Goal: Task Accomplishment & Management: Use online tool/utility

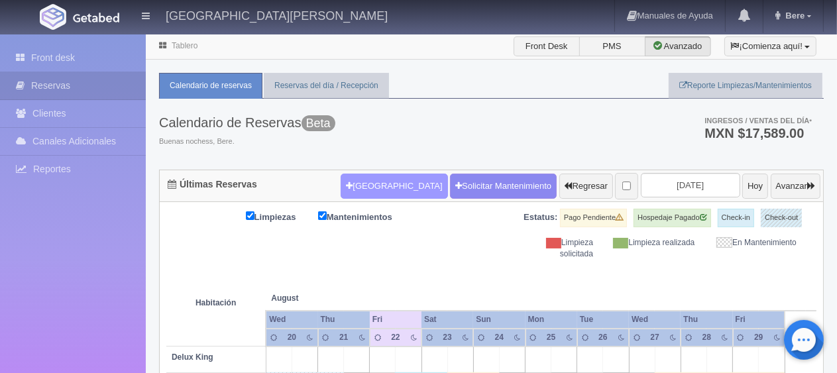
click at [371, 186] on button "[GEOGRAPHIC_DATA]" at bounding box center [394, 186] width 107 height 25
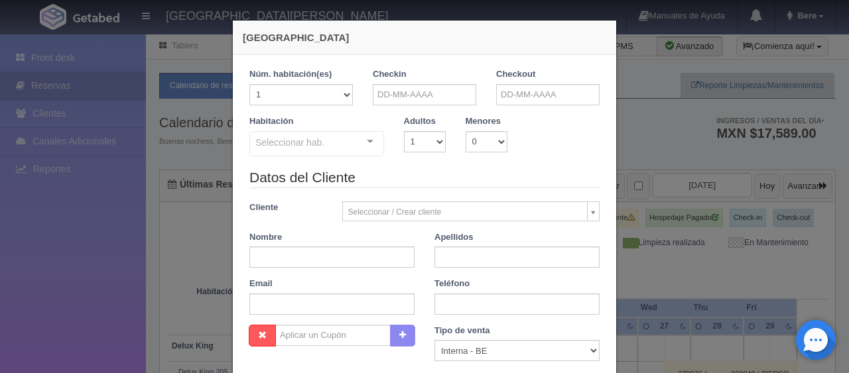
checkbox input "false"
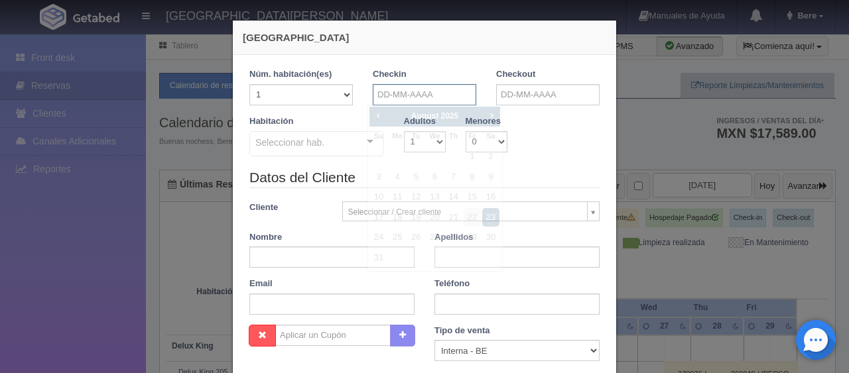
click at [445, 95] on input "text" at bounding box center [424, 94] width 103 height 21
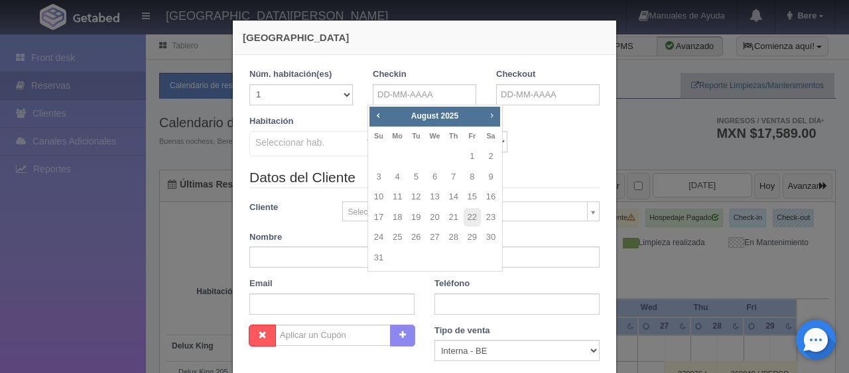
click at [495, 111] on span "Next" at bounding box center [491, 115] width 11 height 11
click at [479, 178] on link "12" at bounding box center [471, 177] width 17 height 19
type input "12-09-2025"
checkbox input "false"
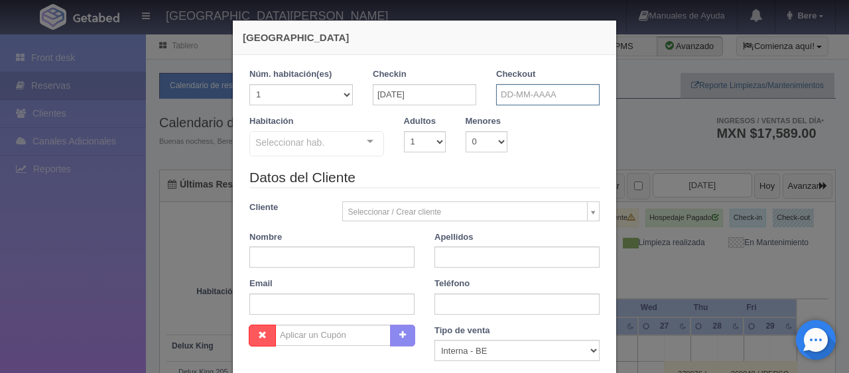
click at [555, 101] on input "text" at bounding box center [547, 94] width 103 height 21
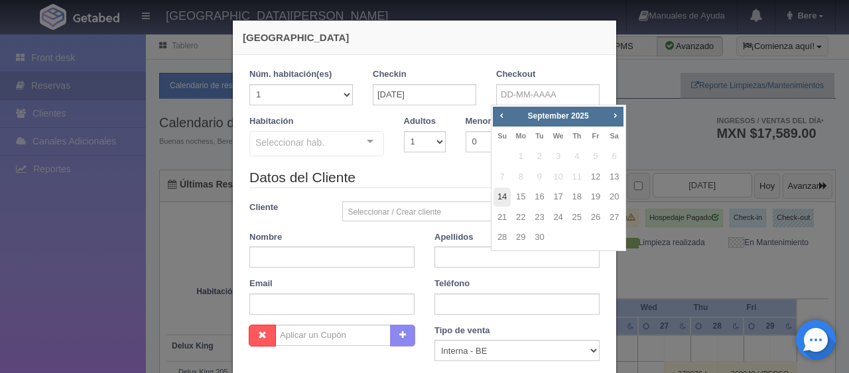
click at [504, 200] on link "14" at bounding box center [501, 197] width 17 height 19
type input "14-09-2025"
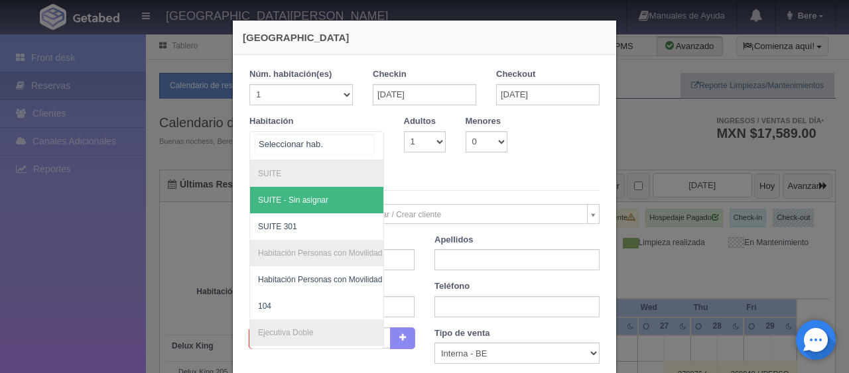
checkbox input "false"
click at [341, 149] on div at bounding box center [316, 145] width 135 height 29
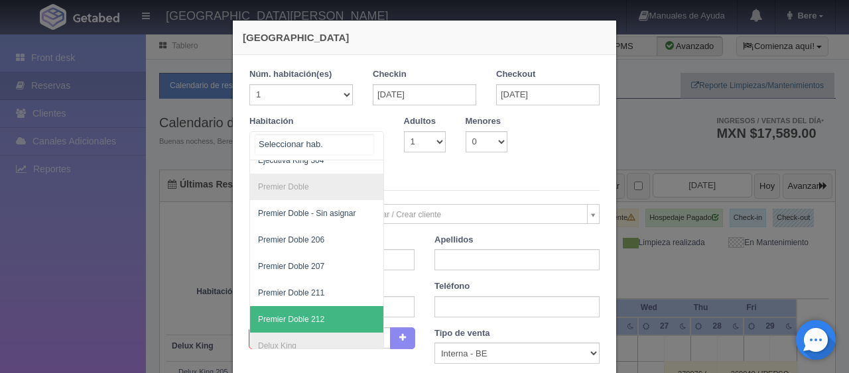
scroll to position [538, 0]
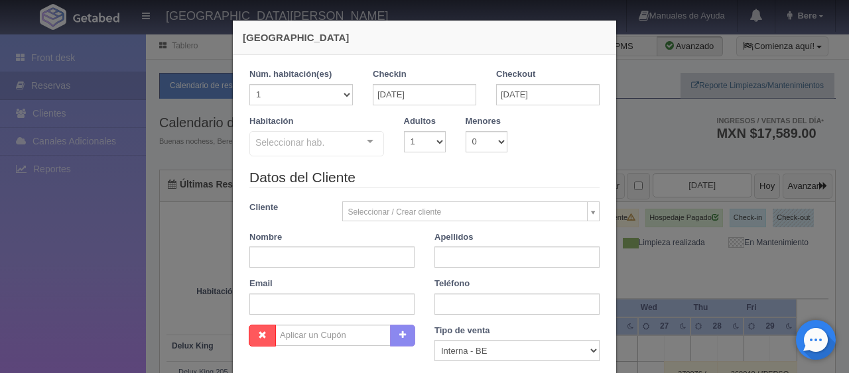
click at [440, 175] on legend "Datos del Cliente" at bounding box center [424, 178] width 350 height 21
click at [430, 134] on select "1 2 3 4 5 6 7 8 9 10" at bounding box center [425, 141] width 42 height 21
select select "2"
click at [404, 131] on select "1 2 3 4 5 6 7 8 9 10" at bounding box center [425, 141] width 42 height 21
click at [421, 166] on div "Habitación Seleccionar hab. SUITE SUITE - Sin asignar SUITE 301 Habitación Pers…" at bounding box center [424, 141] width 370 height 52
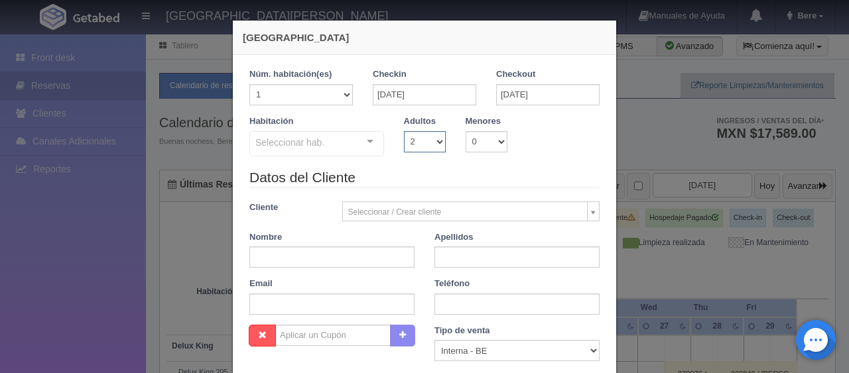
click at [416, 143] on select "1 2 3 4 5 6 7 8 9 10" at bounding box center [425, 141] width 42 height 21
click at [404, 131] on select "1 2 3 4 5 6 7 8 9 10" at bounding box center [425, 141] width 42 height 21
click at [462, 181] on legend "Datos del Cliente" at bounding box center [424, 178] width 350 height 21
click at [348, 144] on div "Seleccionar hab." at bounding box center [316, 143] width 135 height 25
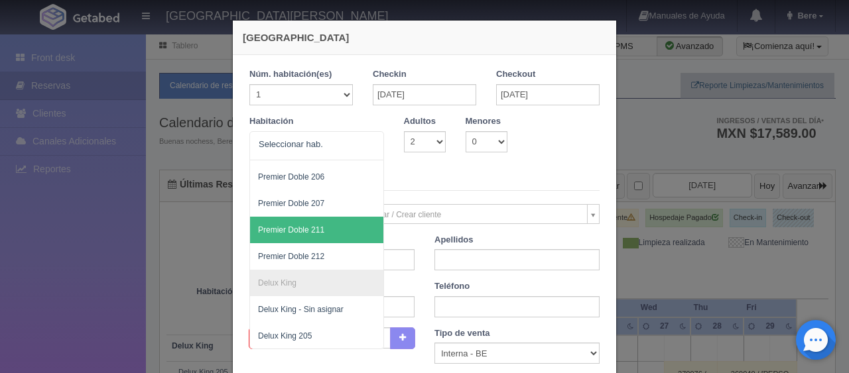
click at [451, 161] on div "Habitación SUITE SUITE - Sin asignar SUITE 301 Habitación Personas con Movilida…" at bounding box center [424, 142] width 370 height 55
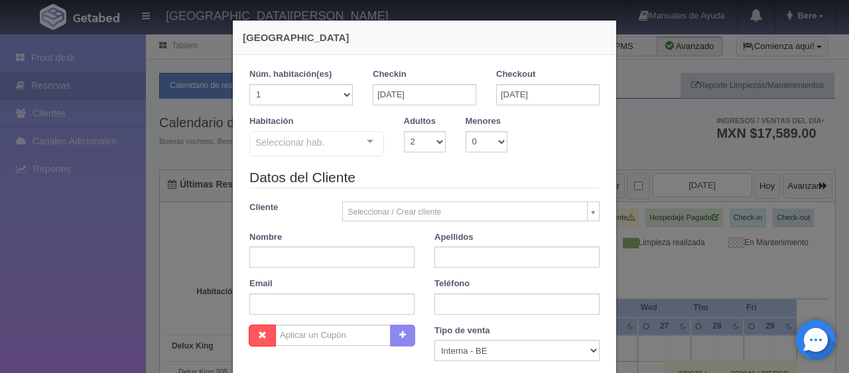
click at [337, 142] on div "Seleccionar hab." at bounding box center [316, 143] width 135 height 25
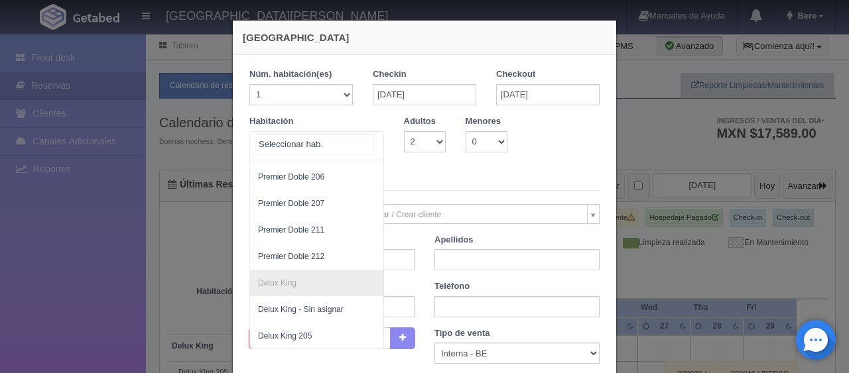
scroll to position [0, 0]
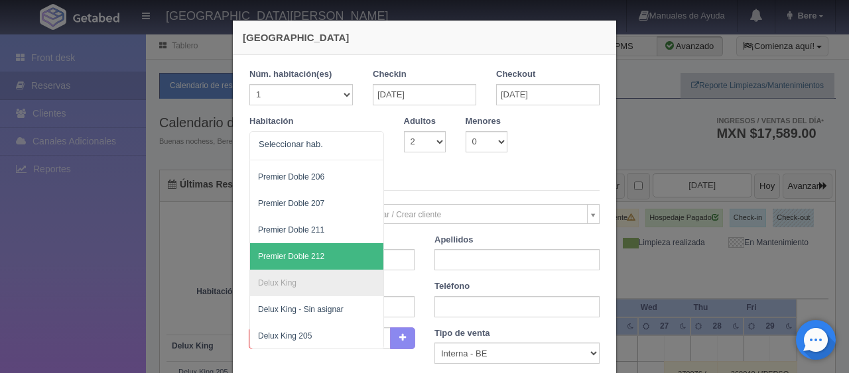
click at [424, 163] on div "Habitación SUITE SUITE - Sin asignar SUITE 301 Habitación Personas con Movilida…" at bounding box center [424, 142] width 370 height 55
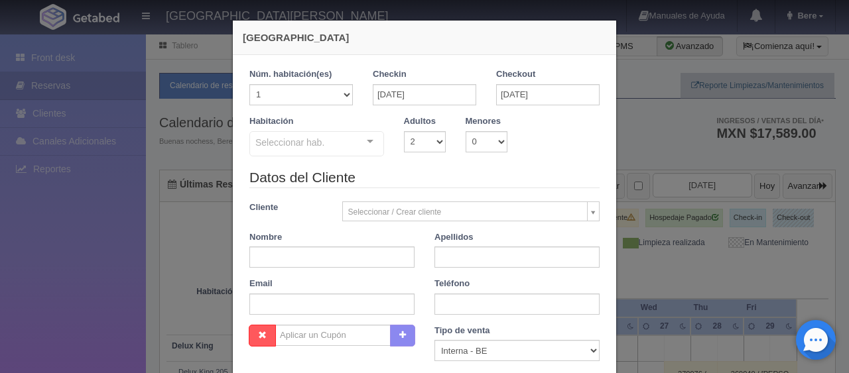
drag, startPoint x: 352, startPoint y: 177, endPoint x: 359, endPoint y: 176, distance: 6.8
click at [355, 177] on legend "Datos del Cliente" at bounding box center [424, 178] width 350 height 21
drag, startPoint x: 379, startPoint y: 176, endPoint x: 245, endPoint y: 176, distance: 133.2
click at [249, 176] on legend "Datos del Cliente" at bounding box center [424, 178] width 350 height 21
click at [349, 174] on legend "Datos del Cliente" at bounding box center [424, 178] width 350 height 21
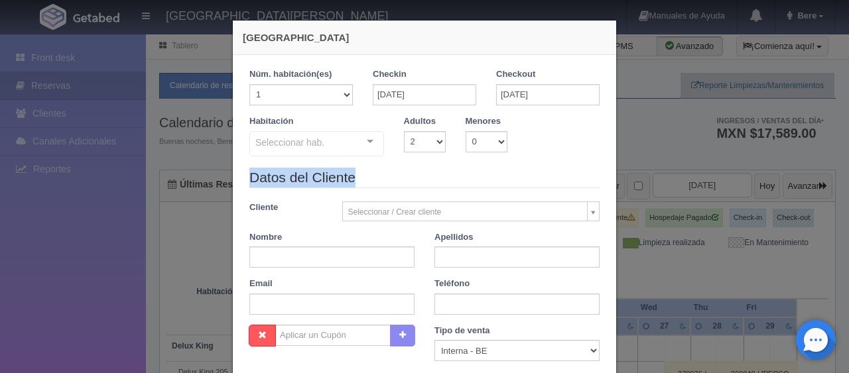
click at [382, 174] on legend "Datos del Cliente" at bounding box center [424, 178] width 350 height 21
click at [445, 169] on legend "Datos del Cliente" at bounding box center [424, 178] width 350 height 21
drag, startPoint x: 408, startPoint y: 175, endPoint x: 313, endPoint y: 165, distance: 96.0
click at [241, 184] on div "Datos del Cliente" at bounding box center [424, 178] width 370 height 21
click at [324, 164] on div "Habitación Seleccionar hab. SUITE SUITE - Sin asignar SUITE 301 Habitación Pers…" at bounding box center [424, 141] width 370 height 52
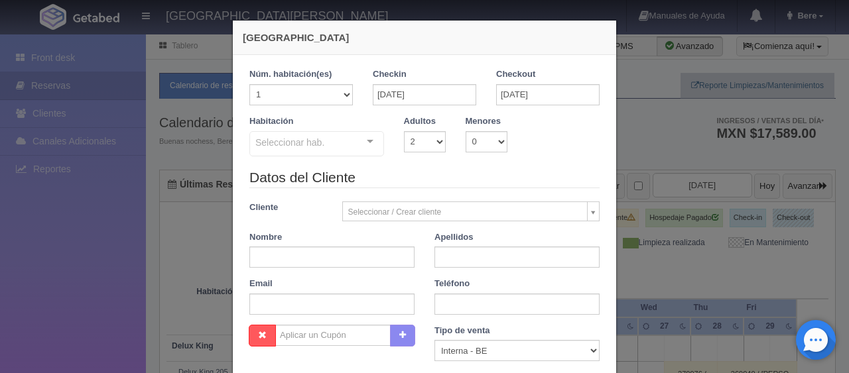
click at [408, 168] on legend "Datos del Cliente" at bounding box center [424, 178] width 350 height 21
drag, startPoint x: 305, startPoint y: 173, endPoint x: 239, endPoint y: 166, distance: 66.7
click at [249, 166] on form "1 Núm. habitación(es) 1 2 3 4 5 6 7 8 9 10 11 12 13 14 15 16 17 18 19 20 Checki…" at bounding box center [424, 292] width 350 height 449
click at [412, 195] on div "Datos del Cliente Cliente Seleccionar / Crear cliente Nuevo Cliente Adriana Nav…" at bounding box center [424, 246] width 370 height 157
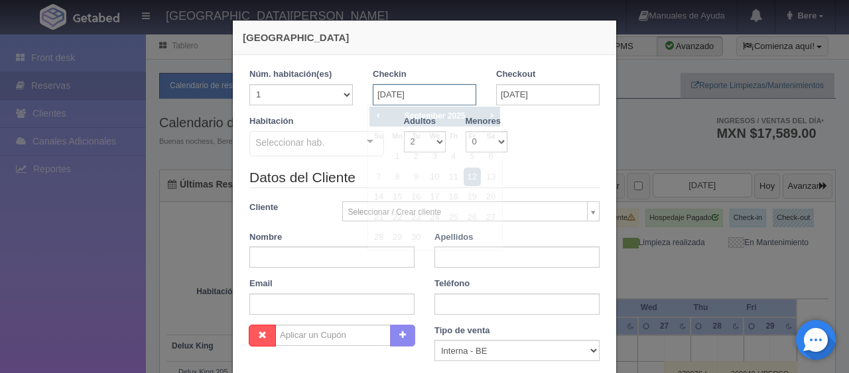
click at [440, 86] on input "12-09-2025" at bounding box center [424, 94] width 103 height 21
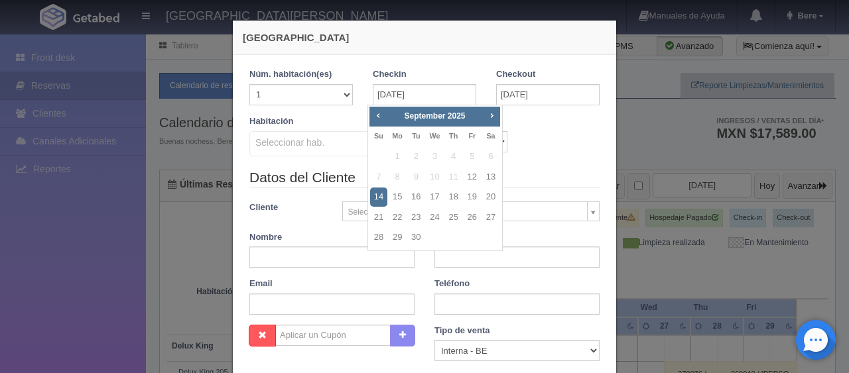
click at [544, 179] on legend "Datos del Cliente" at bounding box center [424, 178] width 350 height 21
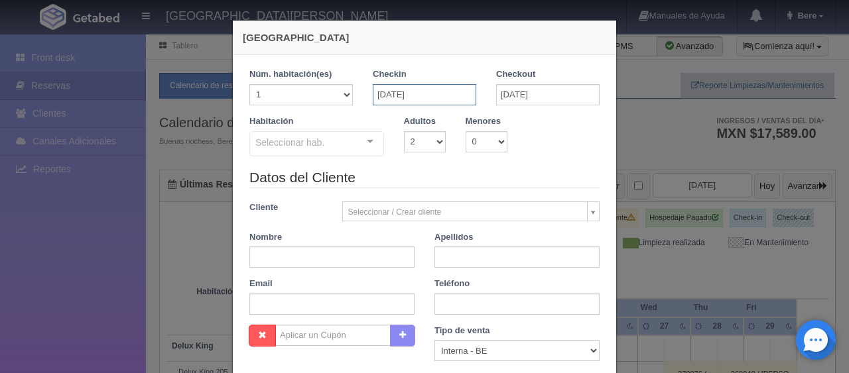
click at [426, 101] on input "12-09-2025" at bounding box center [424, 94] width 103 height 21
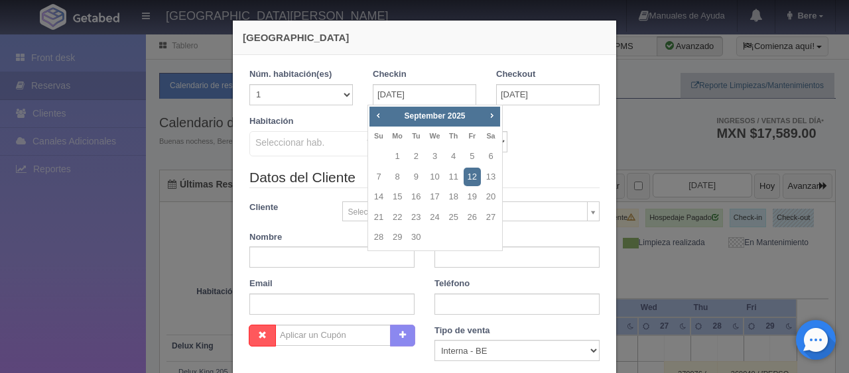
click at [534, 143] on div "Habitación Seleccionar hab. SUITE SUITE - Sin asignar SUITE 301 Habitación Pers…" at bounding box center [424, 141] width 370 height 52
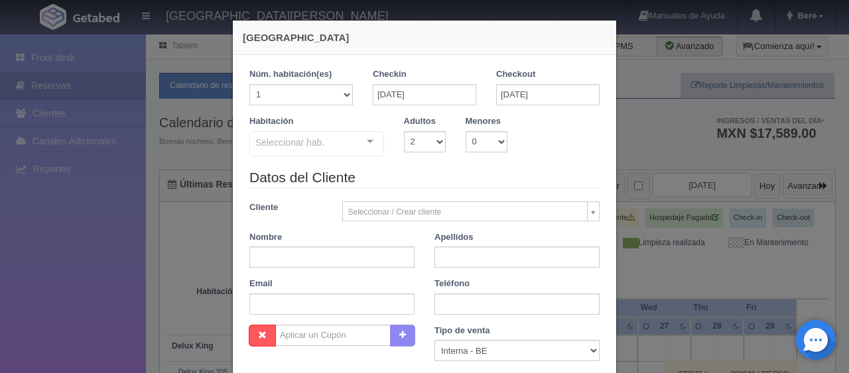
click at [521, 150] on div "Habitación Seleccionar hab. SUITE SUITE - Sin asignar SUITE 301 Habitación Pers…" at bounding box center [424, 141] width 370 height 52
click at [424, 86] on input "12-09-2025" at bounding box center [424, 94] width 103 height 21
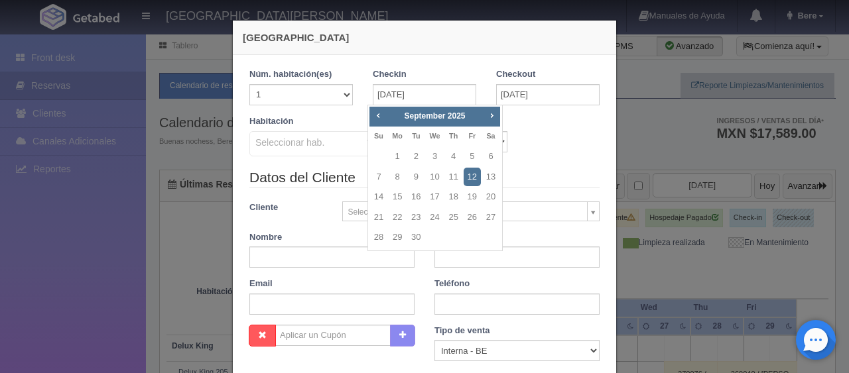
drag, startPoint x: 572, startPoint y: 142, endPoint x: 554, endPoint y: 148, distance: 18.9
click at [573, 142] on div "Habitación Seleccionar hab. SUITE SUITE - Sin asignar SUITE 301 Habitación Pers…" at bounding box center [424, 141] width 370 height 52
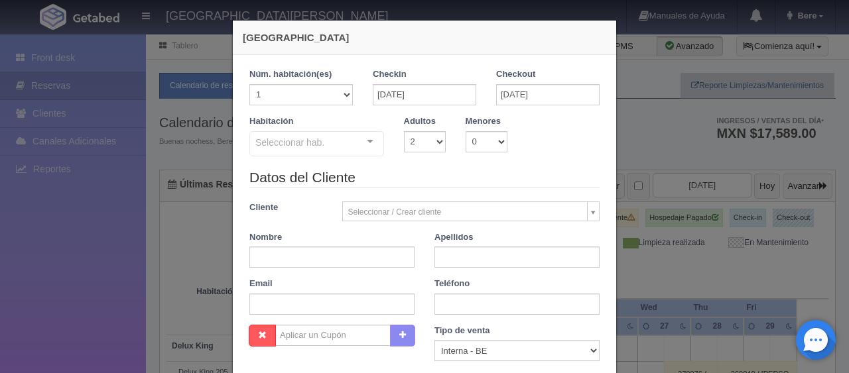
click at [473, 171] on legend "Datos del Cliente" at bounding box center [424, 178] width 350 height 21
click at [367, 156] on div "Habitación Seleccionar hab. SUITE SUITE - Sin asignar SUITE 301 Habitación Pers…" at bounding box center [424, 141] width 370 height 52
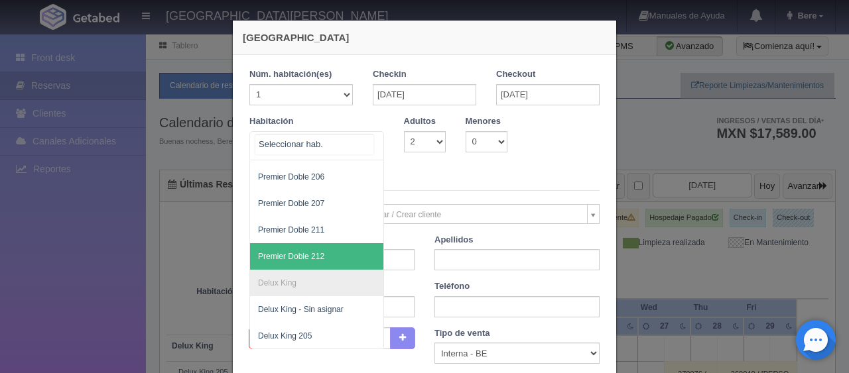
click at [366, 152] on div at bounding box center [370, 142] width 27 height 20
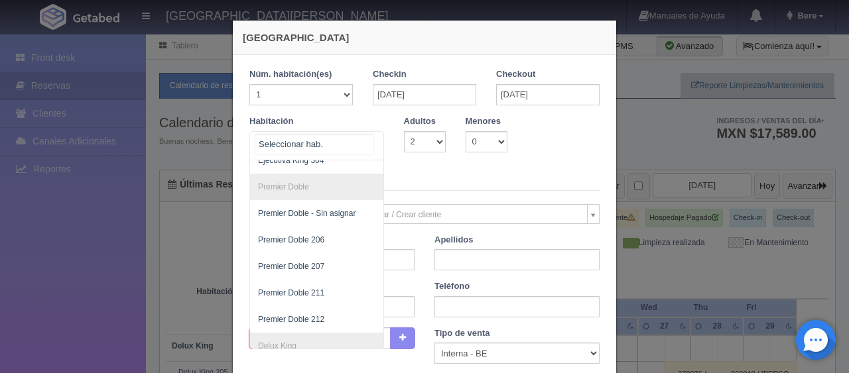
scroll to position [538, 0]
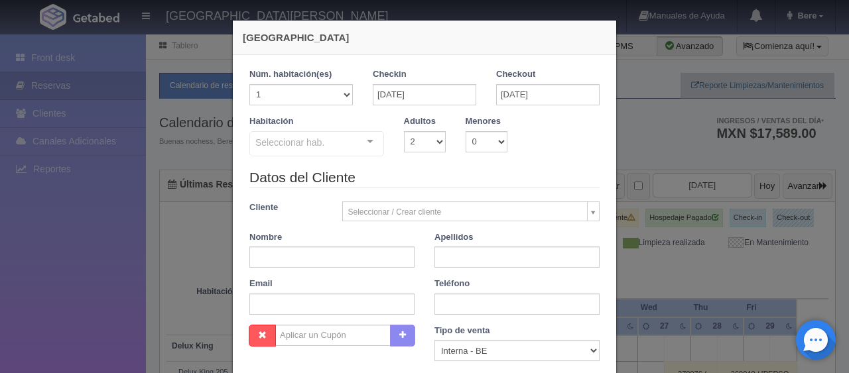
click at [472, 178] on legend "Datos del Cliente" at bounding box center [424, 178] width 350 height 21
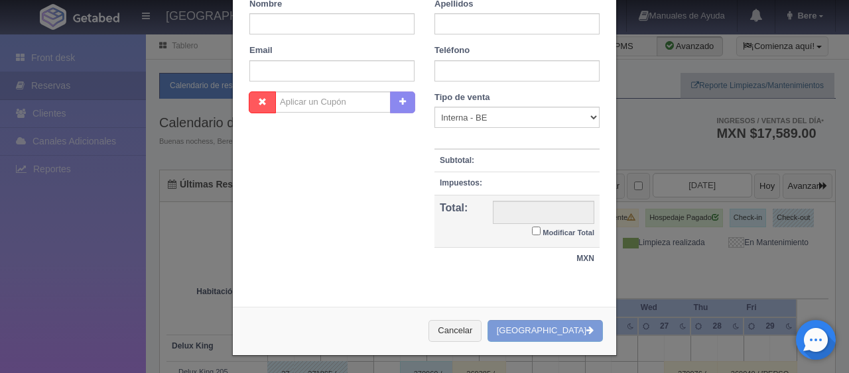
scroll to position [0, 0]
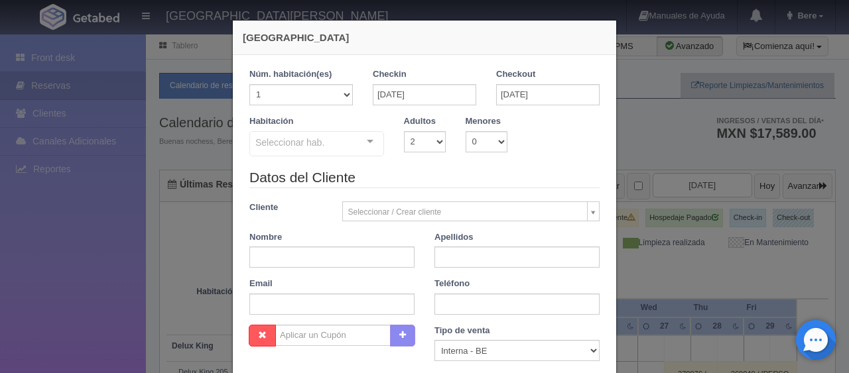
click at [377, 174] on legend "Datos del Cliente" at bounding box center [424, 178] width 350 height 21
drag, startPoint x: 407, startPoint y: 175, endPoint x: 320, endPoint y: 194, distance: 88.9
click at [278, 183] on legend "Datos del Cliente" at bounding box center [424, 178] width 350 height 21
click at [324, 192] on div "Datos del Cliente Cliente Seleccionar / Crear cliente Nuevo Cliente Adriana Nav…" at bounding box center [424, 246] width 370 height 157
click at [407, 184] on legend "Datos del Cliente" at bounding box center [424, 178] width 350 height 21
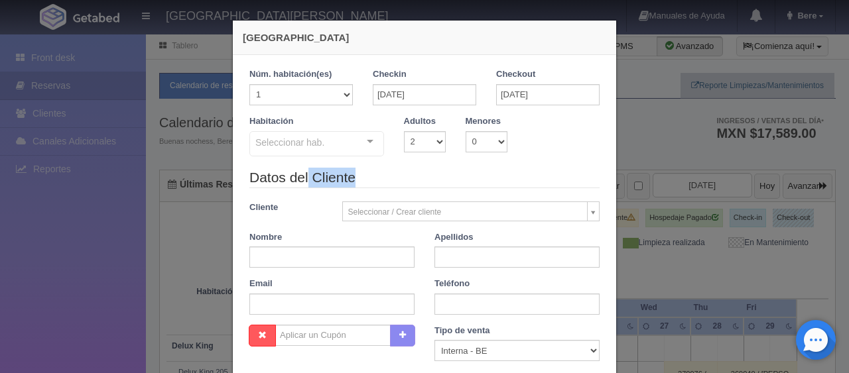
drag, startPoint x: 479, startPoint y: 171, endPoint x: 301, endPoint y: 186, distance: 179.0
click at [301, 186] on legend "Datos del Cliente" at bounding box center [424, 178] width 350 height 21
click at [386, 194] on div "Datos del Cliente Cliente Seleccionar / Crear cliente Nuevo Cliente Adriana Nav…" at bounding box center [424, 246] width 370 height 157
click at [392, 168] on legend "Datos del Cliente" at bounding box center [424, 178] width 350 height 21
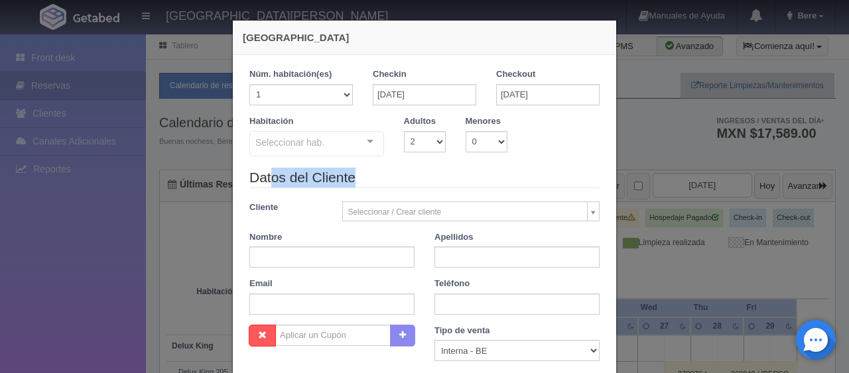
drag, startPoint x: 450, startPoint y: 174, endPoint x: 264, endPoint y: 176, distance: 186.3
click at [264, 176] on legend "Datos del Cliente" at bounding box center [424, 178] width 350 height 21
click at [366, 184] on legend "Datos del Cliente" at bounding box center [424, 178] width 350 height 21
click at [406, 176] on legend "Datos del Cliente" at bounding box center [424, 178] width 350 height 21
drag, startPoint x: 443, startPoint y: 185, endPoint x: 252, endPoint y: 174, distance: 191.3
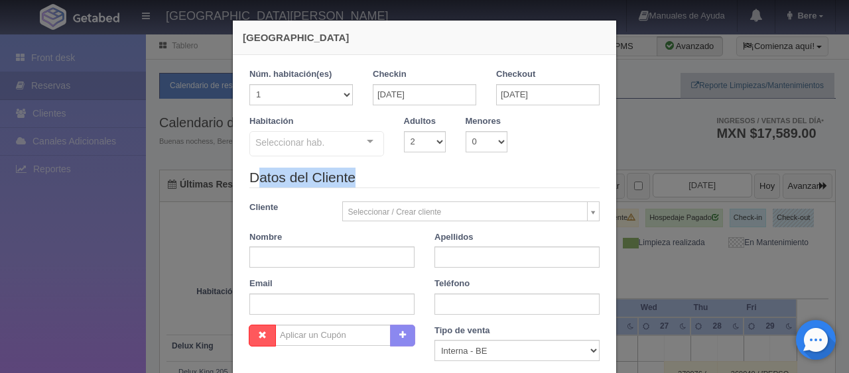
click at [252, 174] on legend "Datos del Cliente" at bounding box center [424, 178] width 350 height 21
click at [378, 194] on div "Datos del Cliente Cliente Seleccionar / Crear cliente Nuevo Cliente Adriana Nav…" at bounding box center [424, 246] width 370 height 157
drag, startPoint x: 467, startPoint y: 183, endPoint x: 319, endPoint y: 194, distance: 148.3
click at [319, 194] on div "Datos del Cliente Cliente Seleccionar / Crear cliente Nuevo Cliente Adriana Nav…" at bounding box center [424, 246] width 370 height 157
click at [420, 178] on legend "Datos del Cliente" at bounding box center [424, 178] width 350 height 21
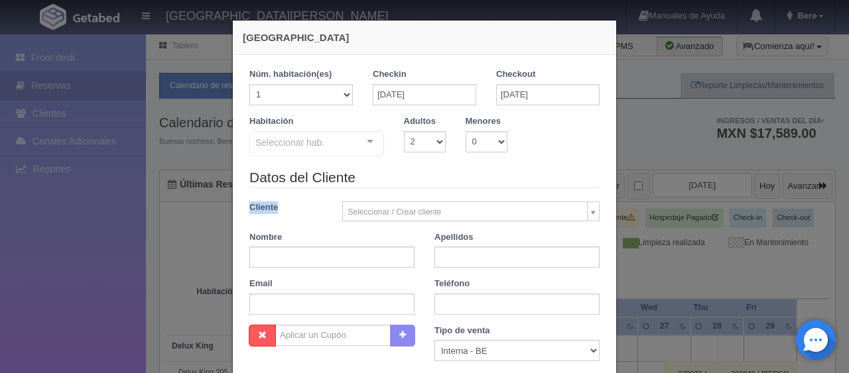
click at [359, 176] on legend "Datos del Cliente" at bounding box center [424, 178] width 350 height 21
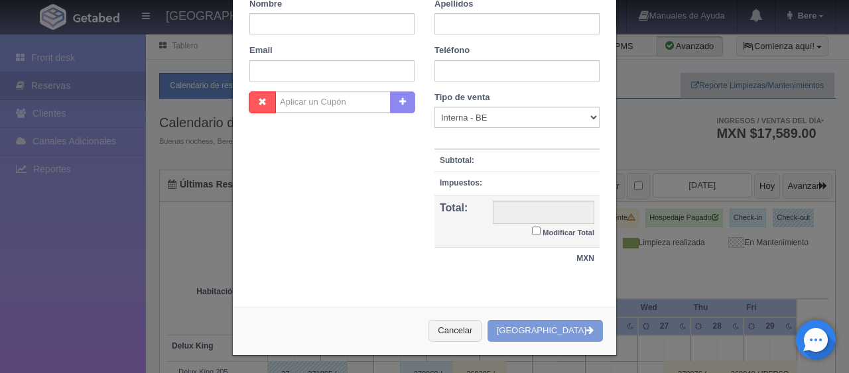
scroll to position [0, 0]
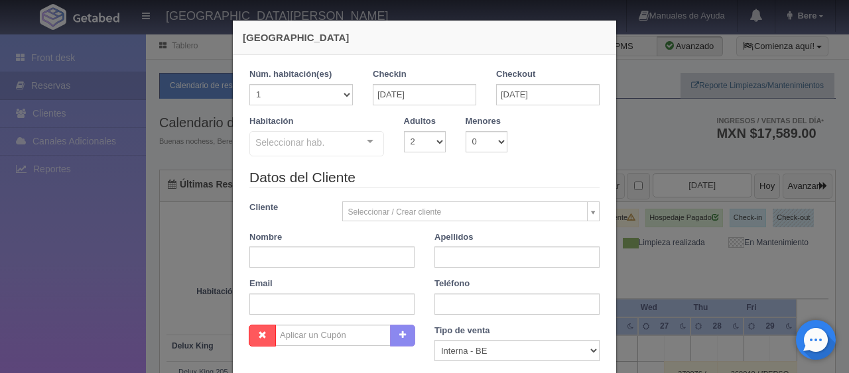
click at [519, 149] on div "Habitación Seleccionar hab. SUITE SUITE - Sin asignar SUITE 301 Habitación Pers…" at bounding box center [424, 141] width 370 height 52
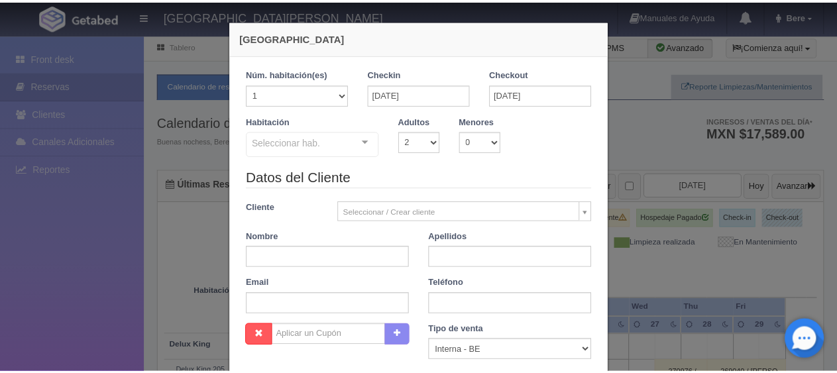
scroll to position [233, 0]
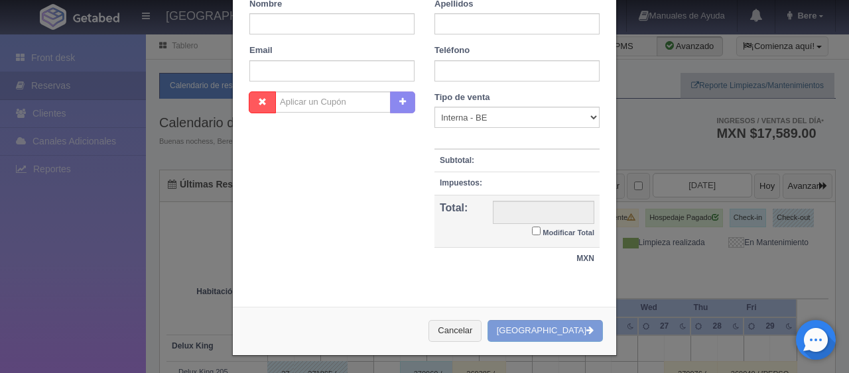
click at [671, 235] on div "Nueva Reserva 1 Núm. habitación(es) 1 2 3 4 5 6 7 8 9 10 11 12 13 14 15 16 17 1…" at bounding box center [424, 186] width 849 height 373
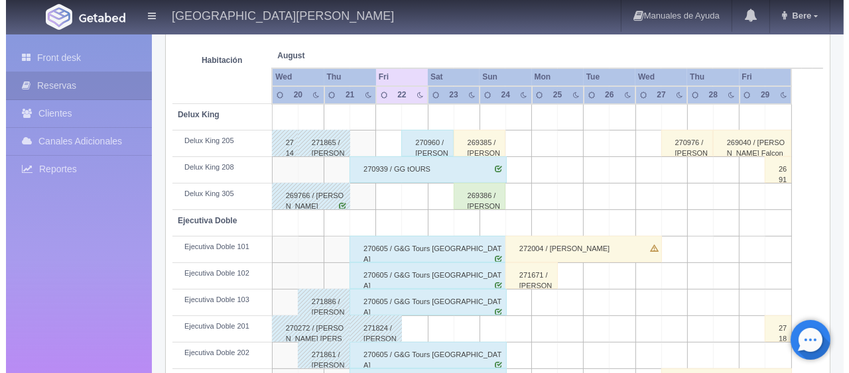
scroll to position [0, 0]
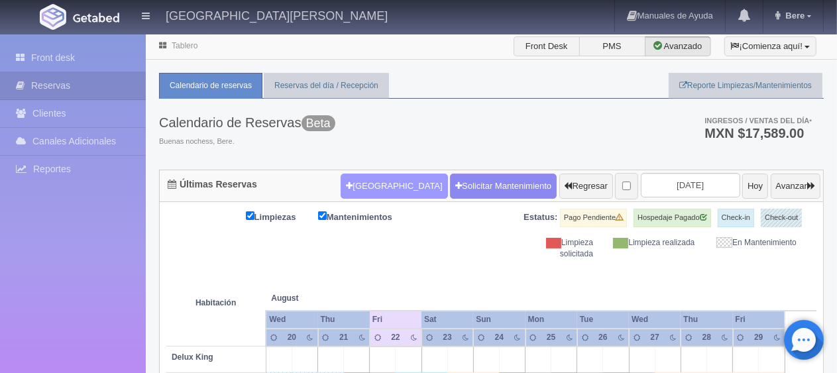
click at [379, 186] on button "[GEOGRAPHIC_DATA]" at bounding box center [394, 186] width 107 height 25
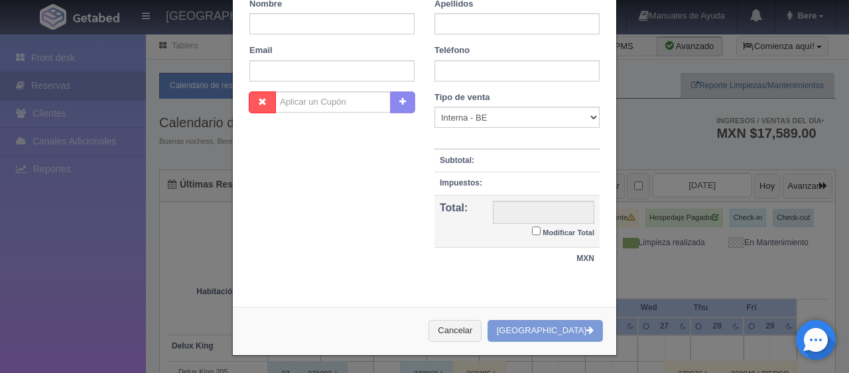
checkbox input "false"
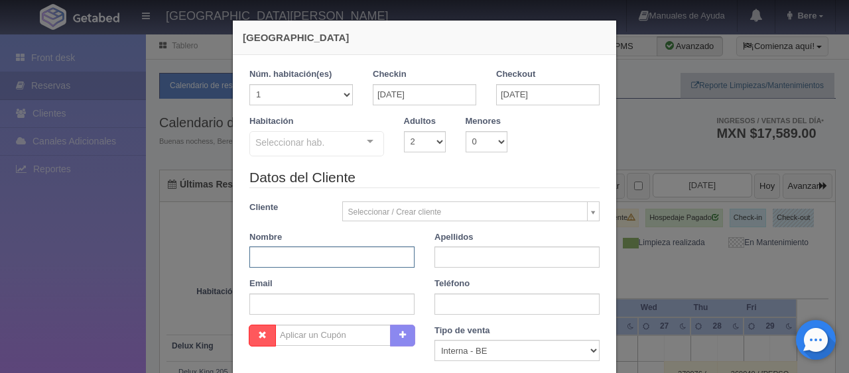
click at [371, 253] on input "text" at bounding box center [331, 257] width 165 height 21
paste input "Hector Manuel Ramirez Garcia"
drag, startPoint x: 384, startPoint y: 262, endPoint x: 308, endPoint y: 260, distance: 76.9
click at [308, 260] on input "Hector Manuel Ramirez Garcia" at bounding box center [331, 257] width 165 height 21
type input "Hector Manuel"
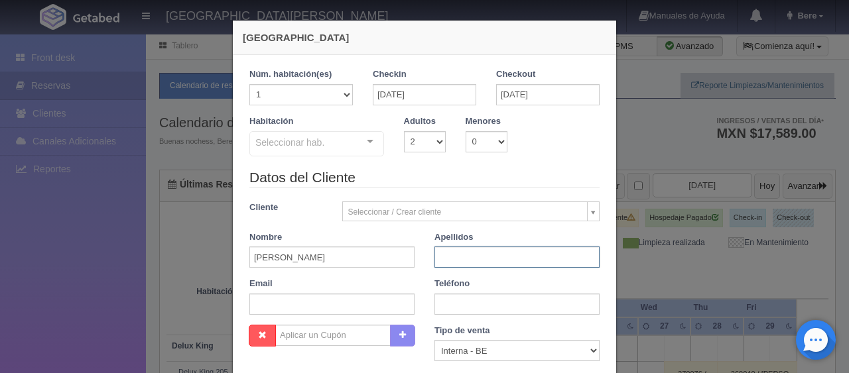
paste input "Ramirez Garcia"
type input "Ramirez Garcia"
click at [726, 232] on div "Nueva Reserva 1 Núm. habitación(es) 1 2 3 4 5 6 7 8 9 10 11 12 13 14 15 16 17 1…" at bounding box center [424, 186] width 849 height 373
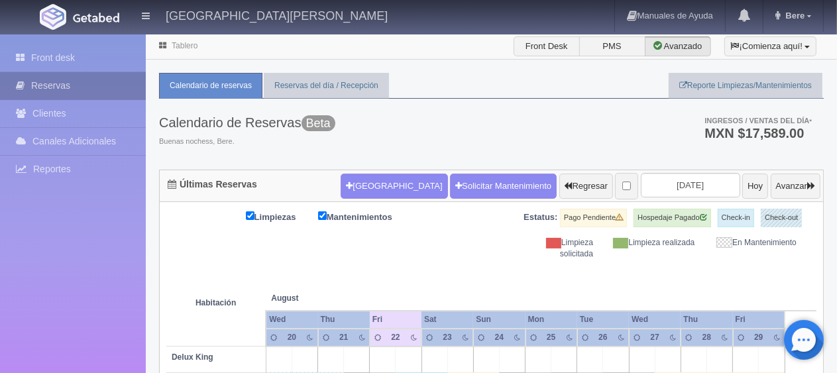
click at [59, 84] on link "Reservas" at bounding box center [73, 85] width 146 height 27
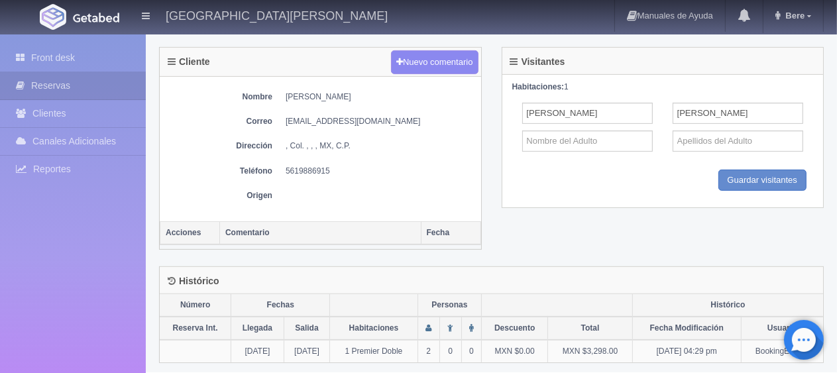
scroll to position [272, 0]
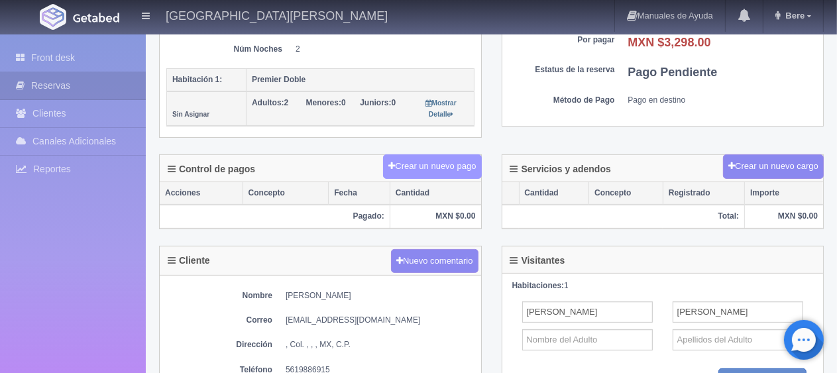
click at [428, 166] on button "Crear un nuevo pago" at bounding box center [432, 166] width 98 height 25
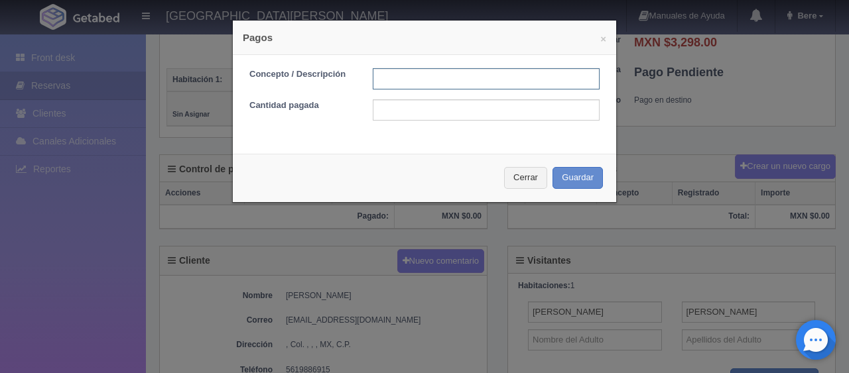
click at [434, 84] on input "text" at bounding box center [486, 78] width 227 height 21
click at [403, 113] on input "text" at bounding box center [486, 109] width 227 height 21
click at [406, 82] on input "text" at bounding box center [486, 78] width 227 height 21
click at [411, 115] on input "text" at bounding box center [486, 109] width 227 height 21
click at [414, 78] on input "text" at bounding box center [486, 78] width 227 height 21
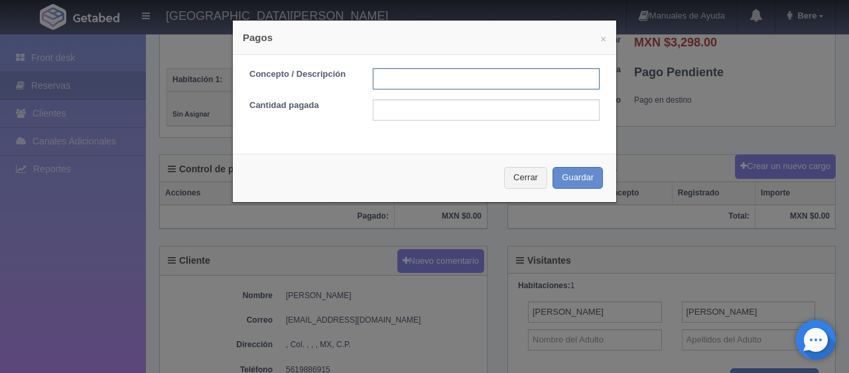
click at [464, 82] on input "text" at bounding box center [486, 78] width 227 height 21
type input "Total Tarjeta"
click at [475, 79] on input "Total Tarjeta" at bounding box center [486, 78] width 227 height 21
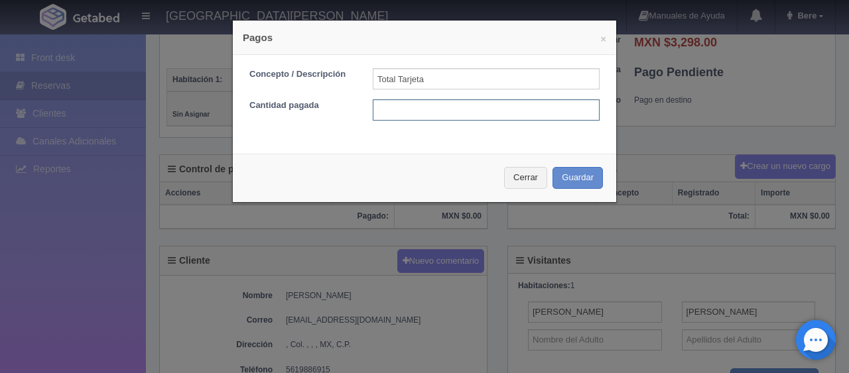
click at [401, 115] on input "text" at bounding box center [486, 109] width 227 height 21
click at [413, 115] on input "text" at bounding box center [486, 109] width 227 height 21
click at [534, 176] on button "Cerrar" at bounding box center [525, 178] width 43 height 22
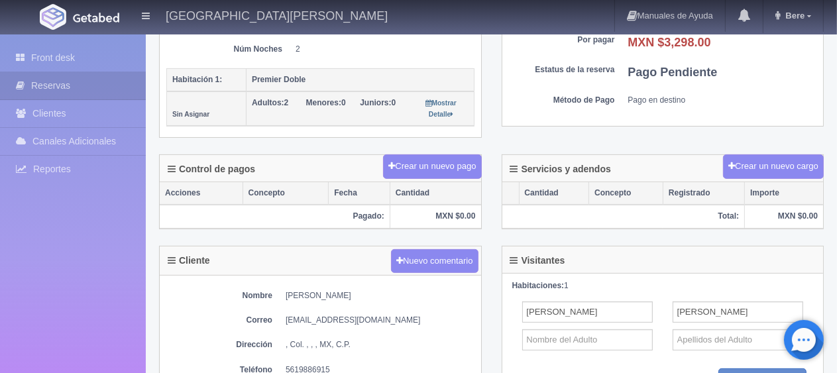
drag, startPoint x: 410, startPoint y: 293, endPoint x: 294, endPoint y: 289, distance: 115.4
click at [294, 290] on dd "[PERSON_NAME]" at bounding box center [380, 295] width 189 height 11
click at [297, 276] on div "Nombre [PERSON_NAME] Correo [EMAIL_ADDRESS][DOMAIN_NAME] Dirección , Col. , , ,…" at bounding box center [321, 348] width 322 height 145
click at [284, 282] on div "Nombre [PERSON_NAME] Correo [EMAIL_ADDRESS][DOMAIN_NAME] Dirección , Col. , , ,…" at bounding box center [321, 348] width 322 height 145
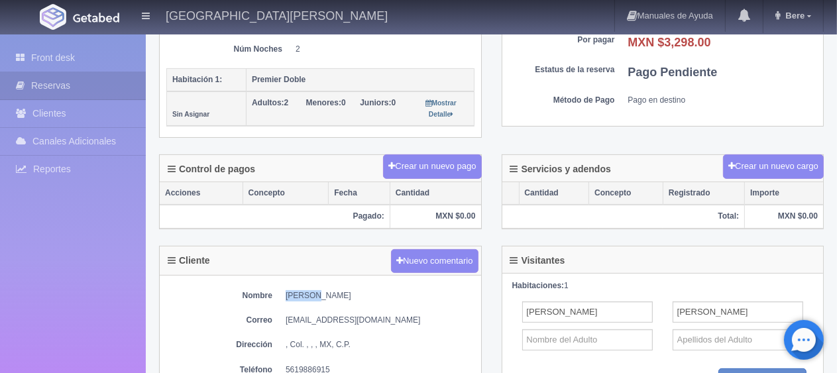
click at [284, 282] on div "Nombre [PERSON_NAME] Correo [EMAIL_ADDRESS][DOMAIN_NAME] Dirección , Col. , , ,…" at bounding box center [321, 348] width 322 height 145
click at [359, 302] on div "Nombre [PERSON_NAME] Correo [EMAIL_ADDRESS][DOMAIN_NAME] Dirección , Col. , , ,…" at bounding box center [321, 348] width 322 height 145
click at [392, 284] on div "Nombre [PERSON_NAME] Correo [EMAIL_ADDRESS][DOMAIN_NAME] Dirección , Col. , , ,…" at bounding box center [321, 348] width 322 height 145
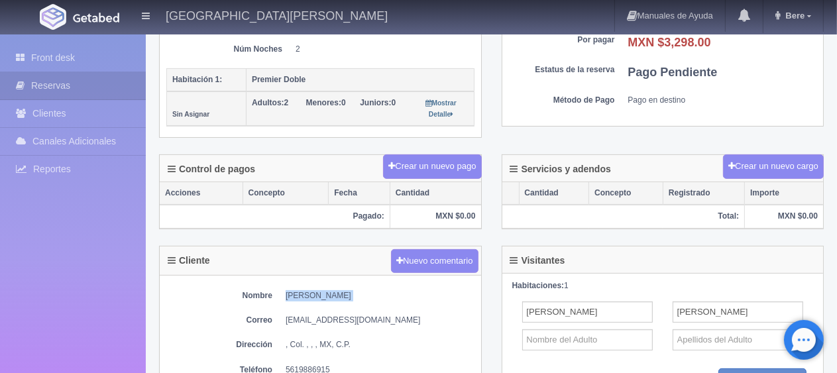
copy div "[PERSON_NAME]"
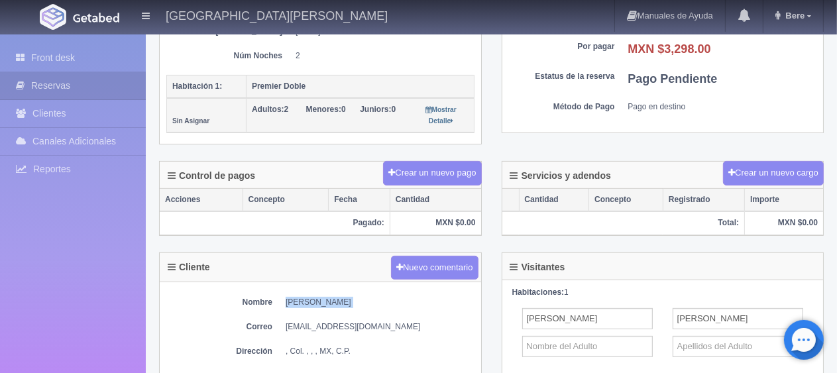
scroll to position [398, 0]
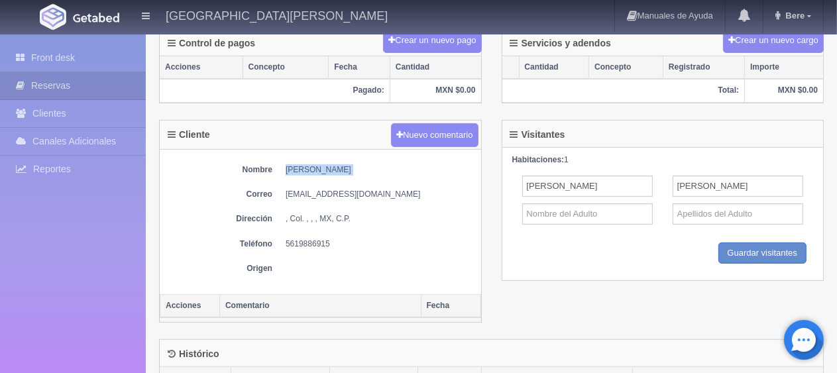
copy div "[PERSON_NAME]"
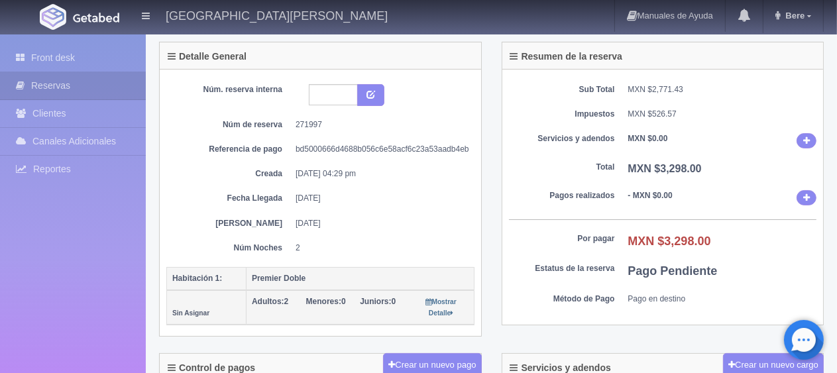
scroll to position [404, 0]
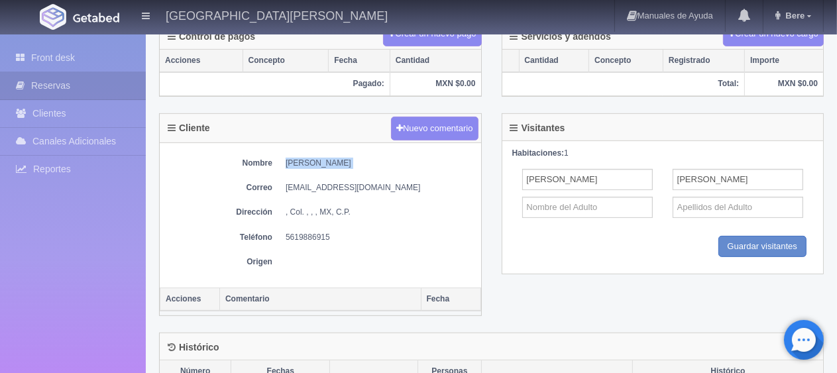
copy div "[PERSON_NAME]"
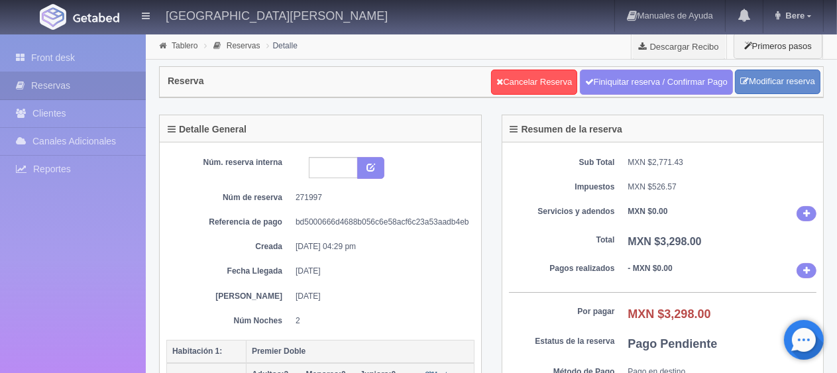
click at [390, 269] on dd "[DATE]" at bounding box center [380, 271] width 169 height 11
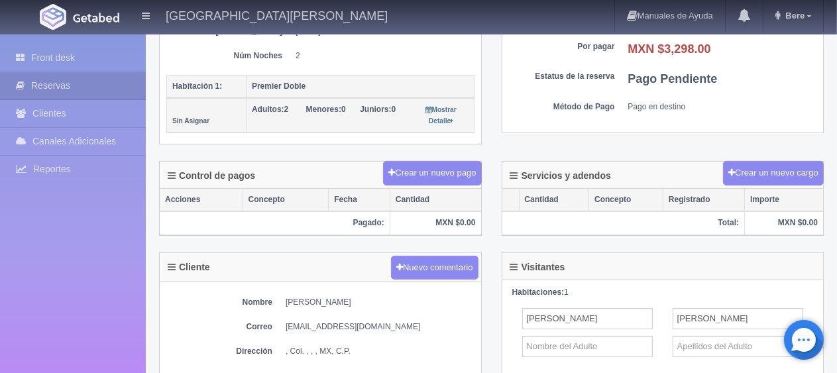
click at [324, 121] on div "Adultos: 2 Menores: 0 Juniors: 0 Mostrar Detalle" at bounding box center [360, 115] width 217 height 23
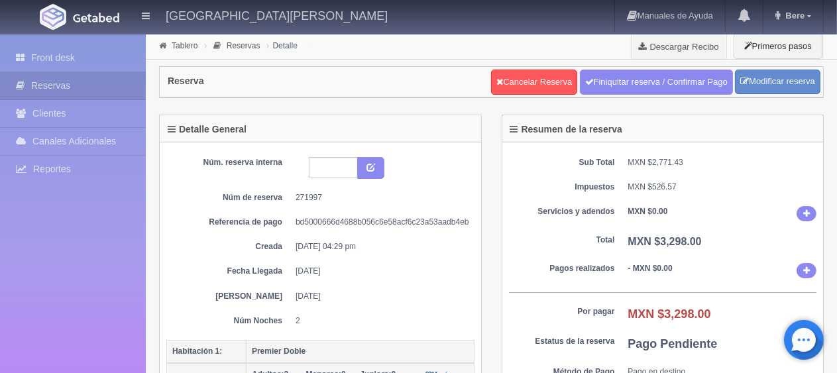
scroll to position [398, 0]
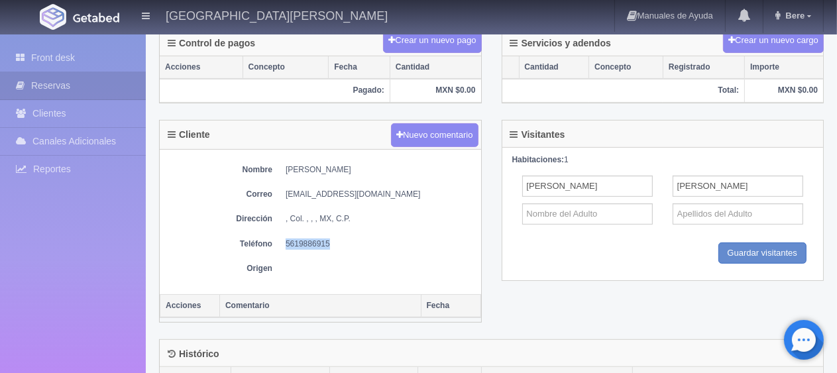
drag, startPoint x: 345, startPoint y: 235, endPoint x: 276, endPoint y: 240, distance: 69.1
click at [276, 240] on dl "Teléfono [PHONE_NUMBER]" at bounding box center [320, 244] width 308 height 11
copy dd "5619886915"
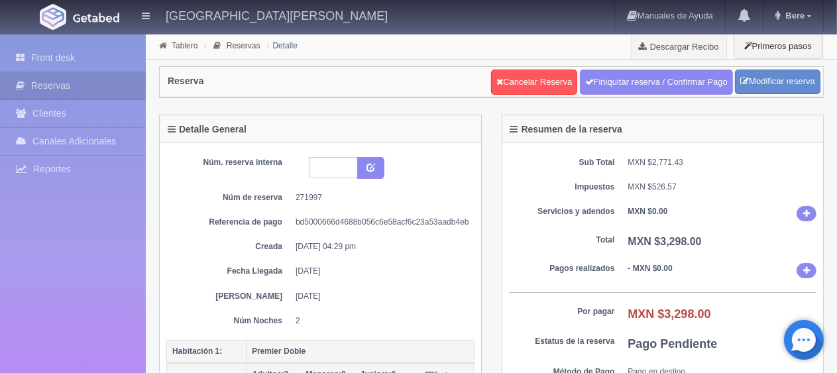
click at [388, 281] on div "Núm. reserva interna Núm de reserva 271997 Referencia de pago bd5000666d4688b05…" at bounding box center [320, 242] width 308 height 170
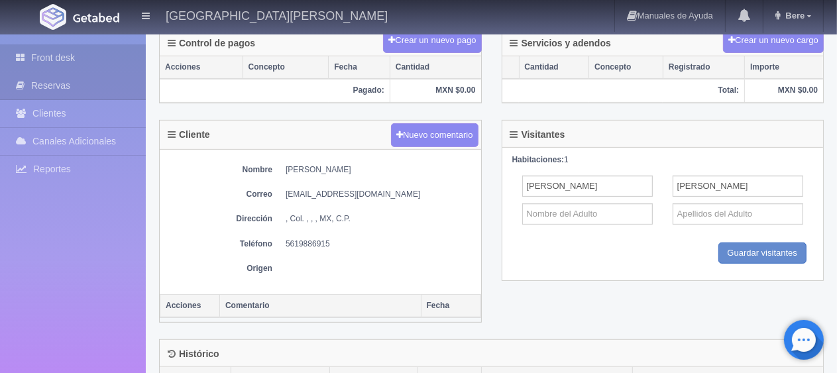
click at [68, 50] on link "Front desk" at bounding box center [73, 57] width 146 height 27
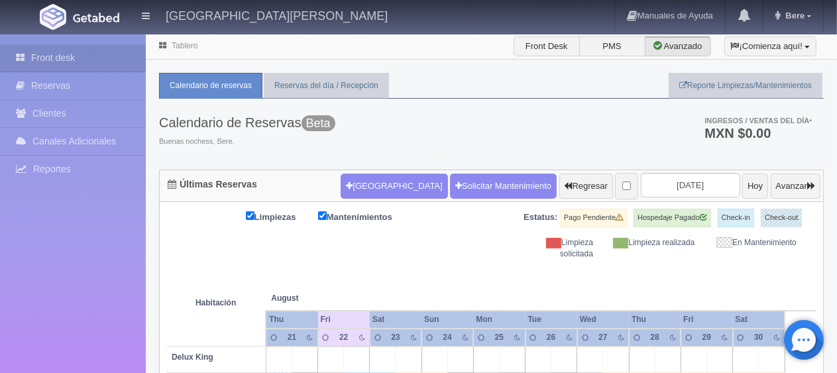
click at [674, 171] on div "Nueva Reserva Solicitar Mantenimiento Regresar 2025-08-23 Hoy Avanzar" at bounding box center [580, 186] width 487 height 34
click at [674, 173] on input "2025-08-23" at bounding box center [690, 185] width 99 height 25
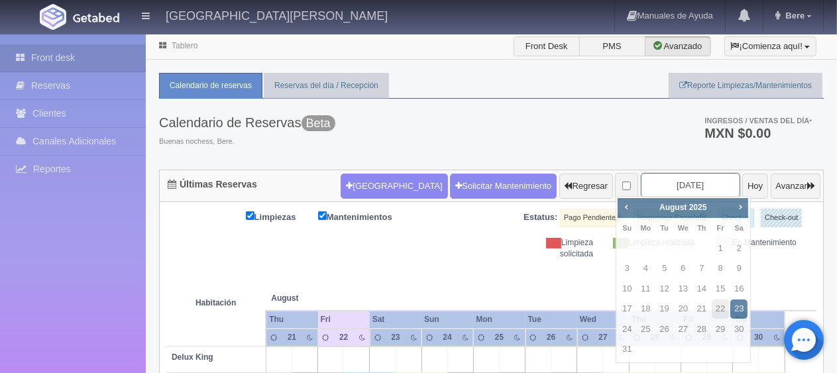
drag, startPoint x: 675, startPoint y: 187, endPoint x: 677, endPoint y: 194, distance: 6.9
click at [676, 187] on input "2025-08-23" at bounding box center [690, 185] width 99 height 25
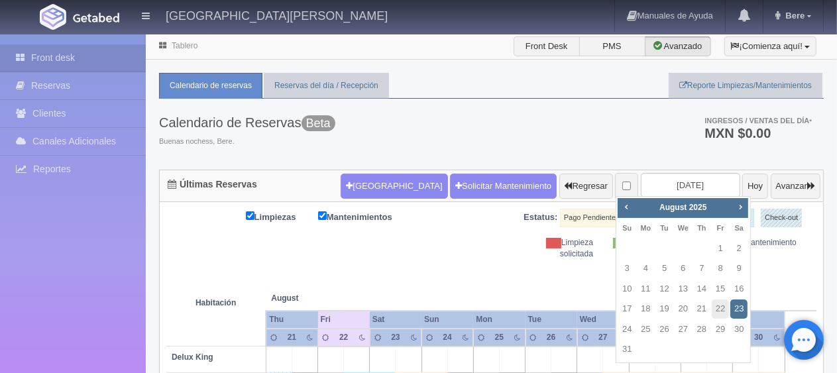
click at [744, 208] on span "Next" at bounding box center [740, 207] width 11 height 11
click at [743, 270] on link "13" at bounding box center [739, 268] width 17 height 19
type input "2025-09-13"
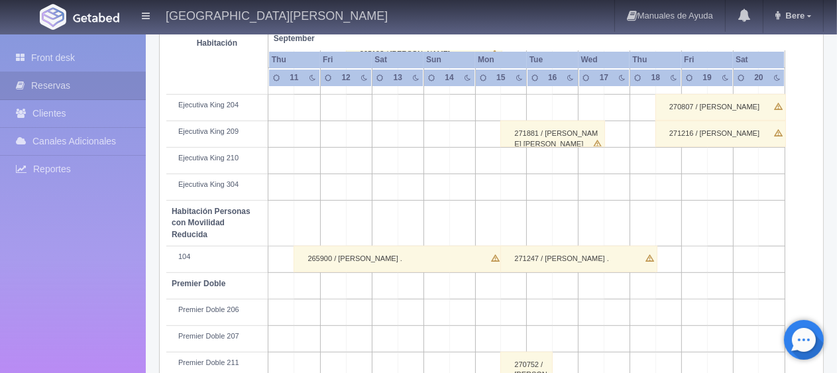
scroll to position [731, 0]
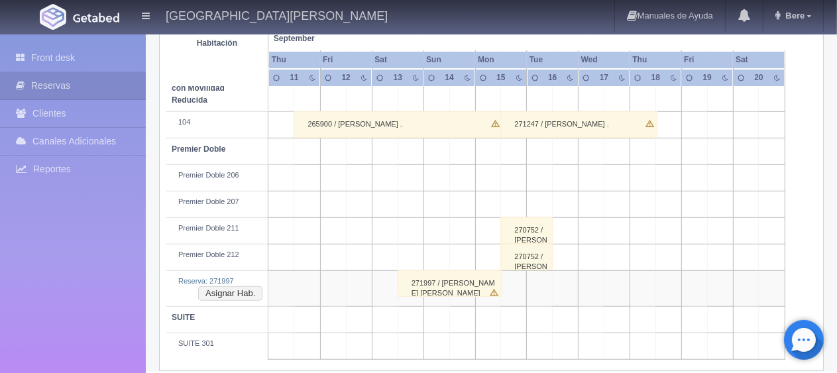
click at [444, 274] on div "271997 / Hector Manuel Ramirez Garcia" at bounding box center [450, 283] width 105 height 27
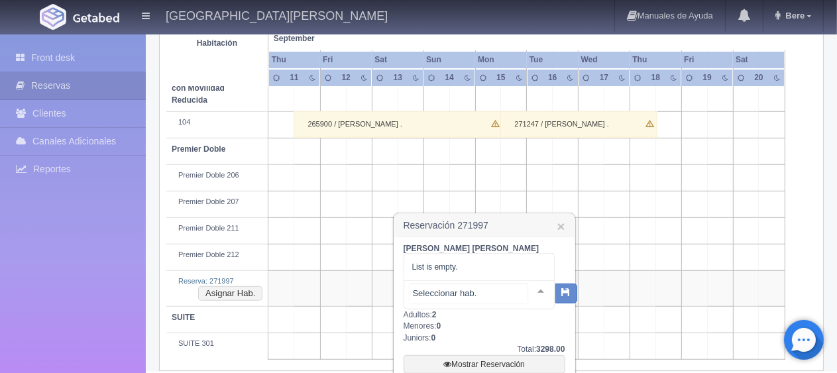
click at [474, 302] on div "No elements found. Consider changing the search query. List is empty." at bounding box center [479, 294] width 151 height 29
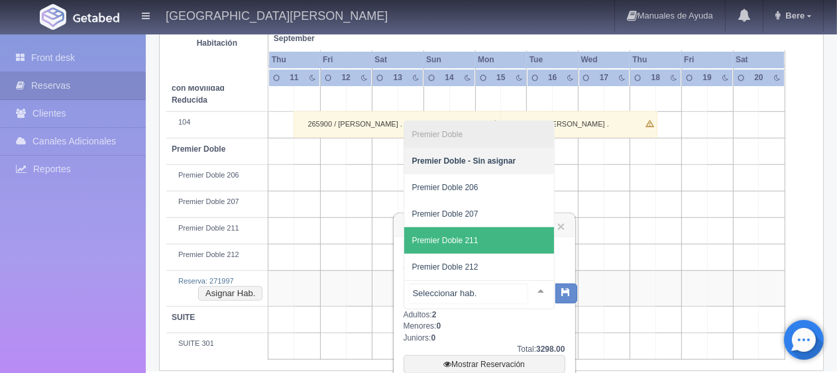
click at [487, 231] on span "Premier Doble 211" at bounding box center [479, 240] width 150 height 27
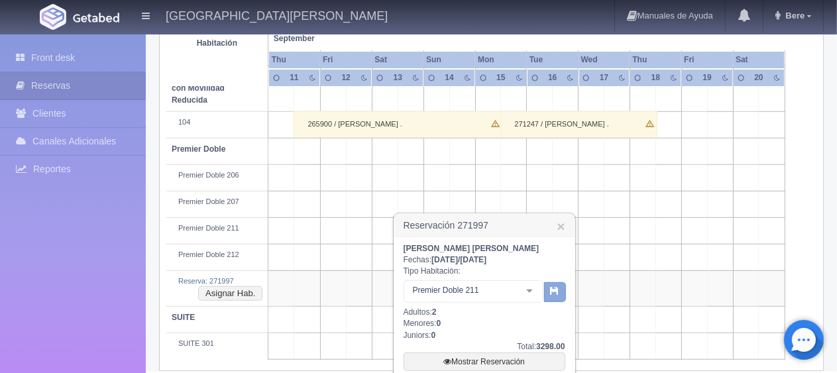
click at [554, 293] on icon "button" at bounding box center [555, 290] width 9 height 9
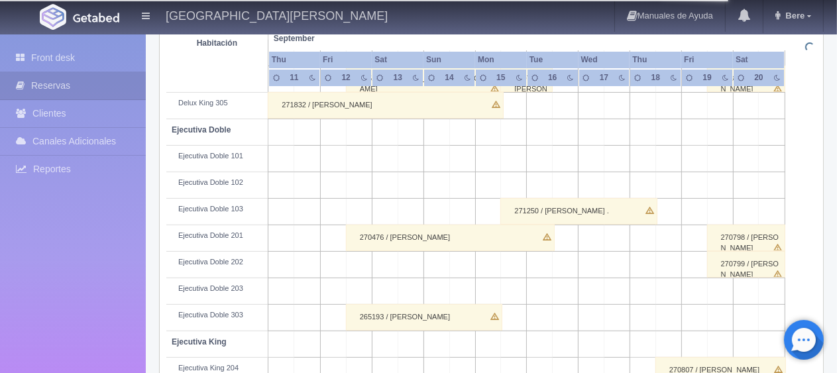
scroll to position [267, 0]
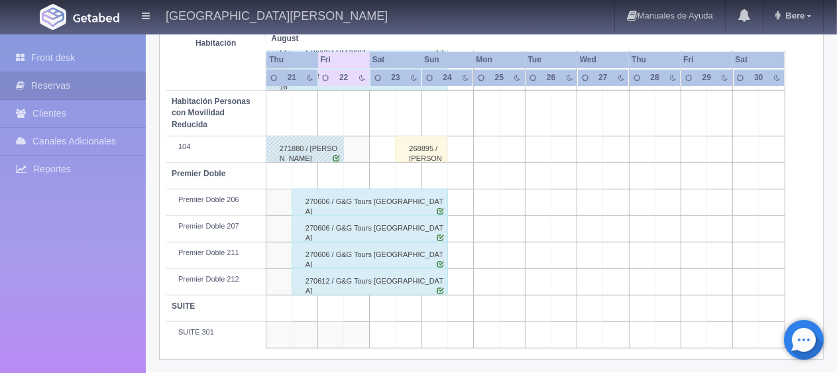
scroll to position [375, 0]
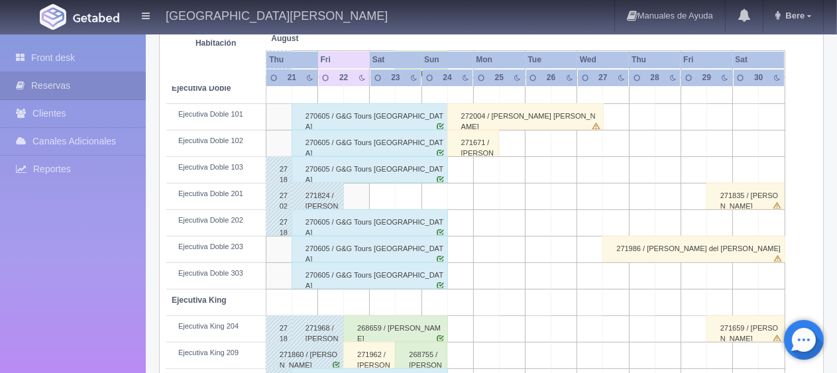
drag, startPoint x: 387, startPoint y: 327, endPoint x: 392, endPoint y: 318, distance: 10.7
click at [387, 327] on div "268659 / [PERSON_NAME]" at bounding box center [395, 329] width 105 height 27
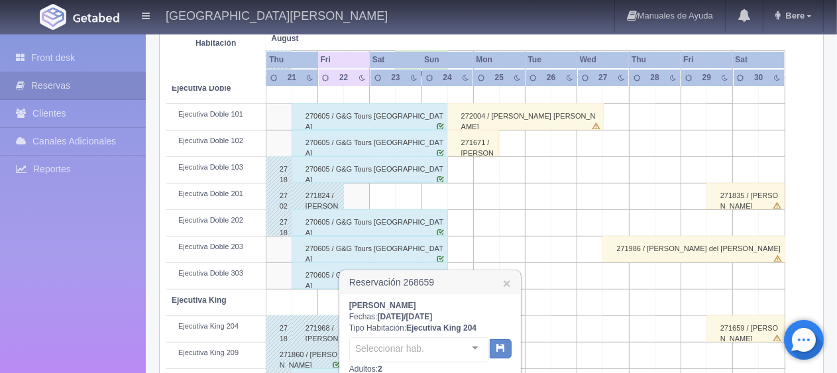
scroll to position [707, 0]
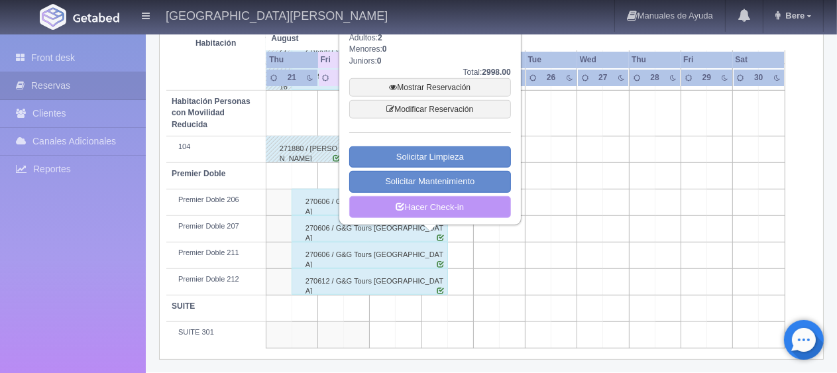
click at [456, 211] on link "Hacer Check-in" at bounding box center [430, 207] width 162 height 23
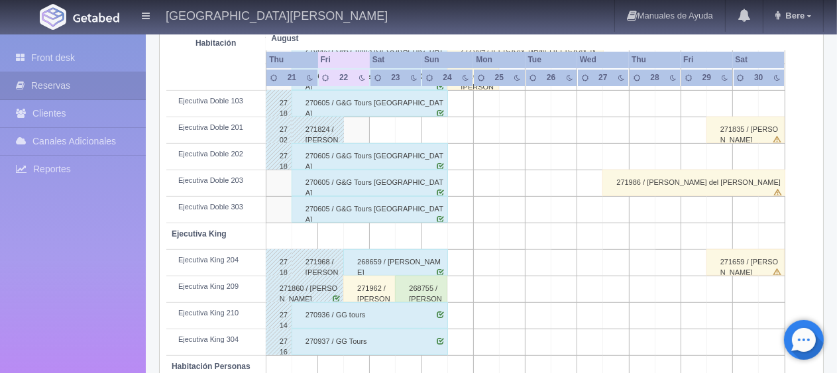
scroll to position [508, 0]
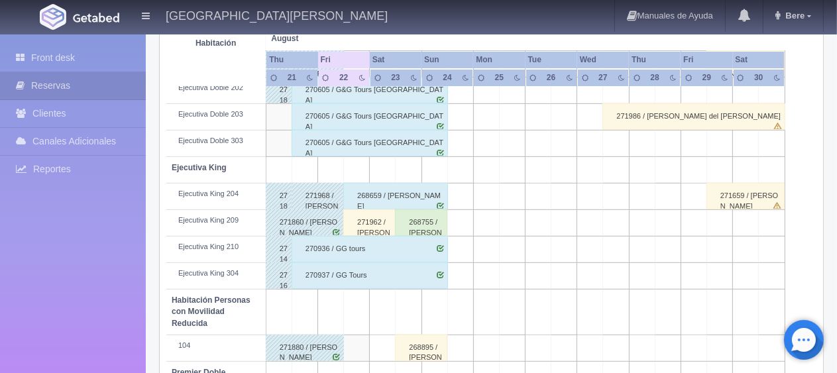
click at [377, 221] on div "271962 / [PERSON_NAME]" at bounding box center [369, 222] width 52 height 27
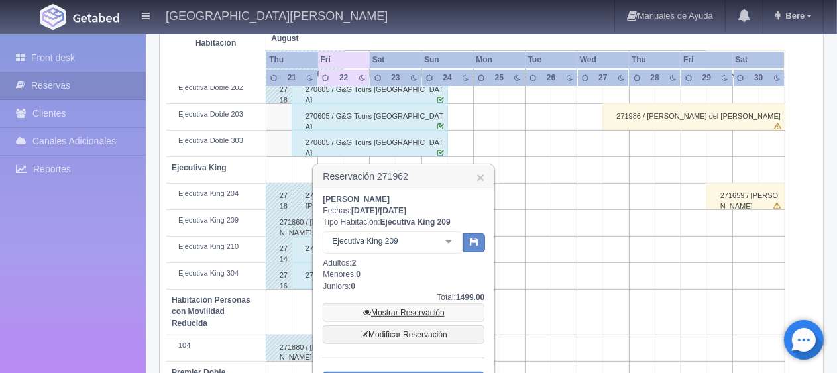
click at [434, 312] on link "Mostrar Reservación" at bounding box center [404, 313] width 162 height 19
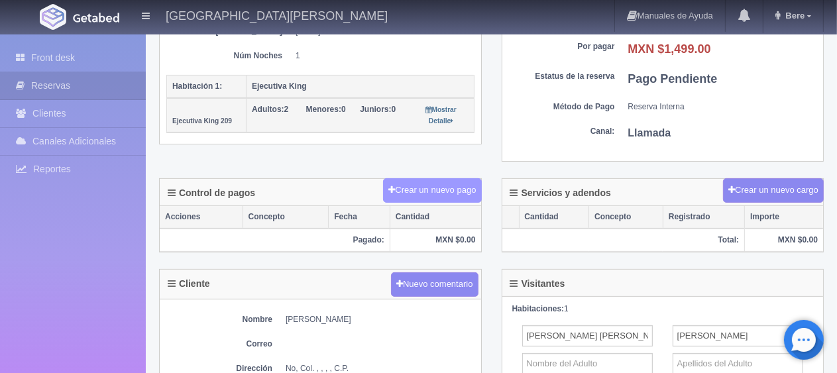
click at [454, 184] on button "Crear un nuevo pago" at bounding box center [432, 190] width 98 height 25
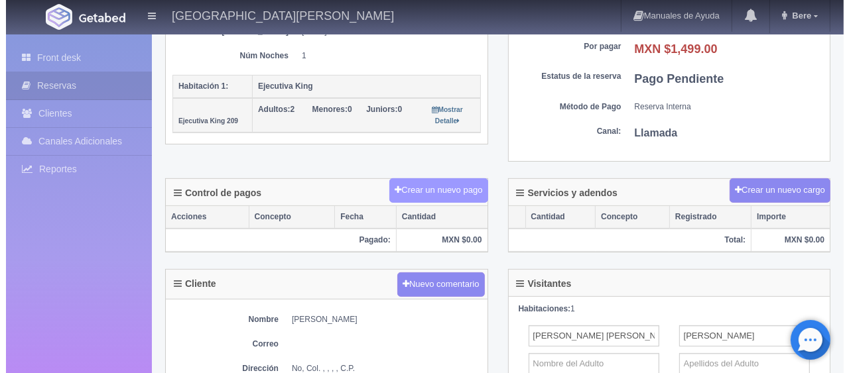
scroll to position [265, 0]
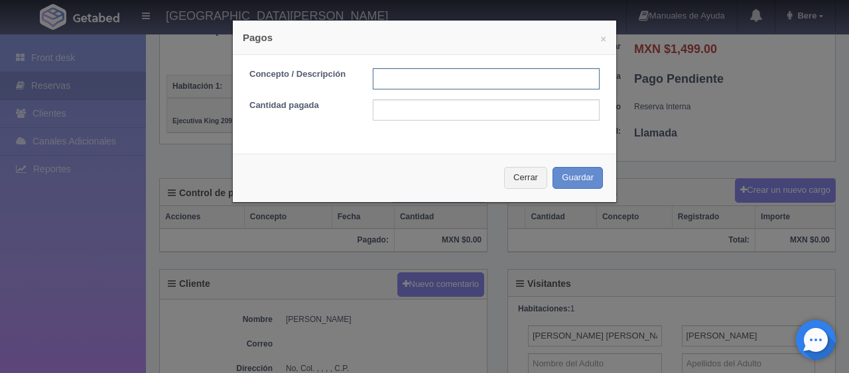
click at [455, 72] on input "text" at bounding box center [486, 78] width 227 height 21
type input "pago en efectivo"
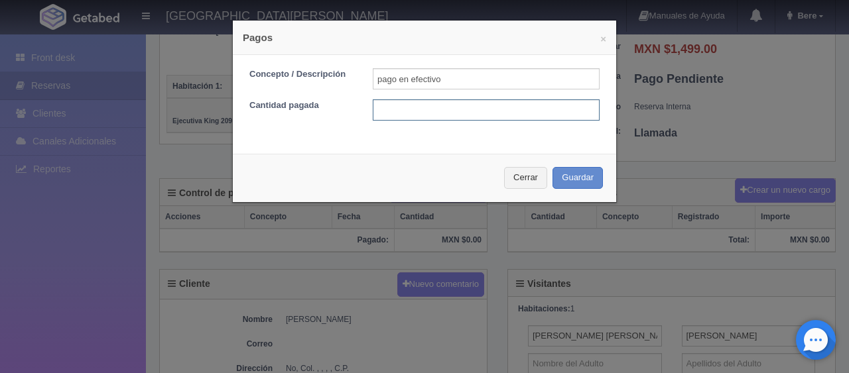
click at [508, 111] on input "text" at bounding box center [486, 109] width 227 height 21
type input "1399"
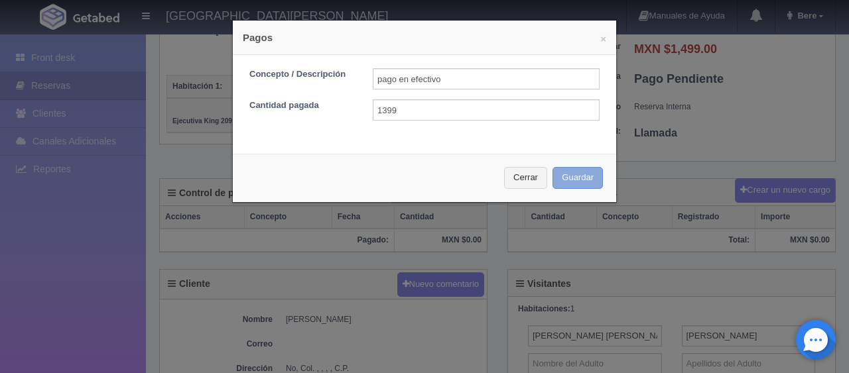
click at [571, 178] on button "Guardar" at bounding box center [577, 178] width 50 height 22
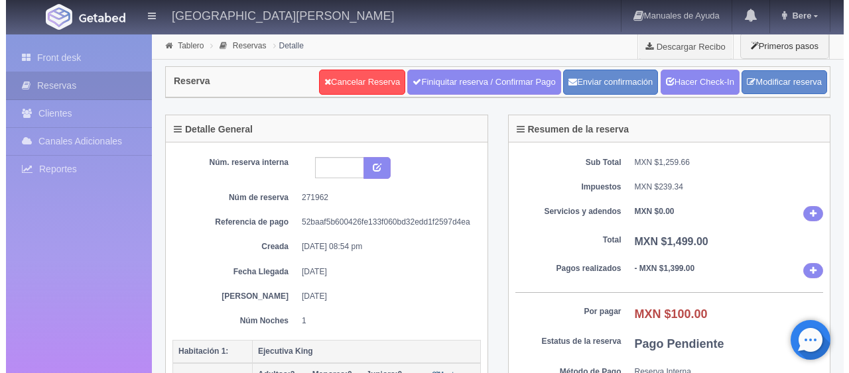
scroll to position [265, 0]
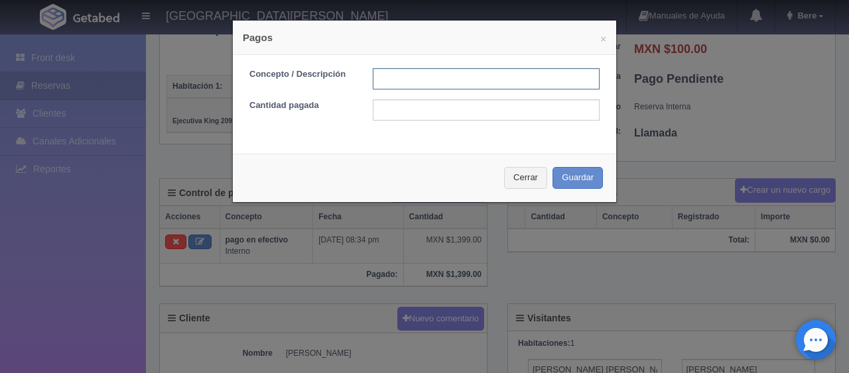
click at [438, 80] on input "text" at bounding box center [486, 78] width 227 height 21
type input "e"
type input "descuento"
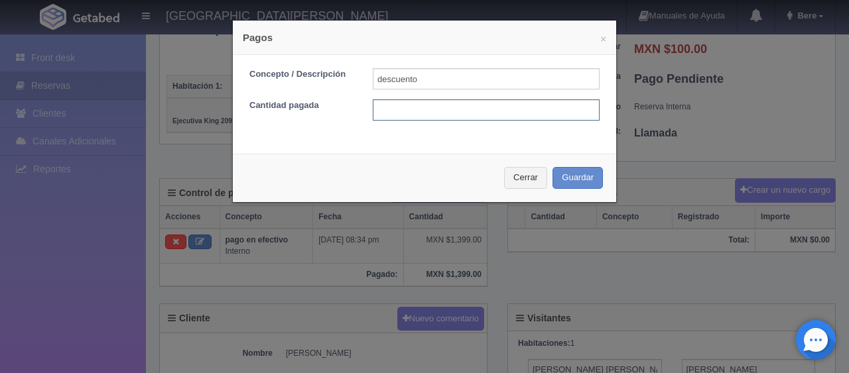
click at [464, 110] on input "text" at bounding box center [486, 109] width 227 height 21
type input "100"
click at [583, 191] on div "Cerrar Guardar" at bounding box center [424, 178] width 383 height 48
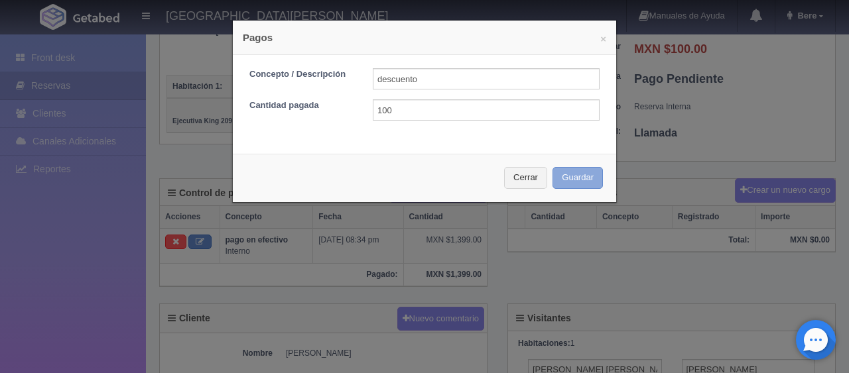
click at [575, 178] on button "Guardar" at bounding box center [577, 178] width 50 height 22
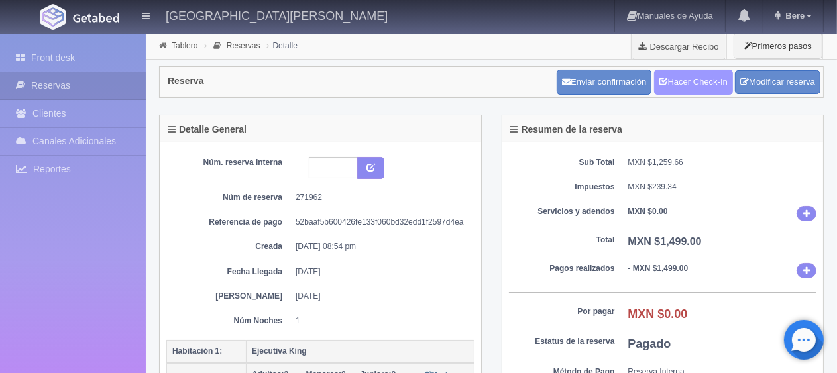
click at [695, 88] on link "Hacer Check-In" at bounding box center [693, 82] width 79 height 25
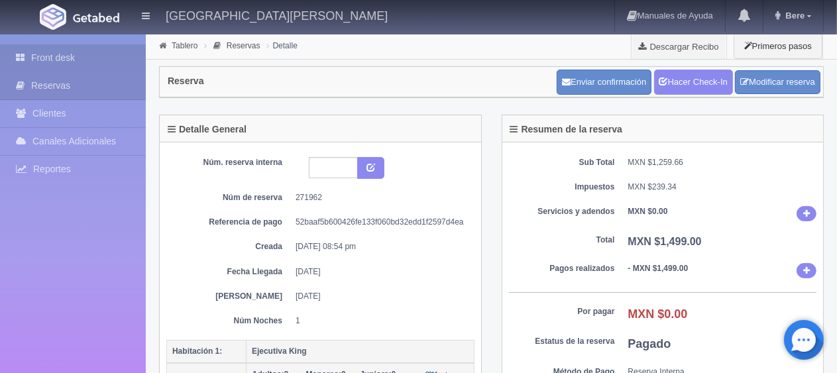
click at [78, 52] on link "Front desk" at bounding box center [73, 57] width 146 height 27
